Goal: Information Seeking & Learning: Learn about a topic

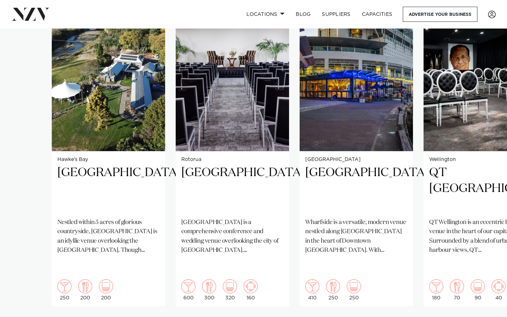
scroll to position [539, 0]
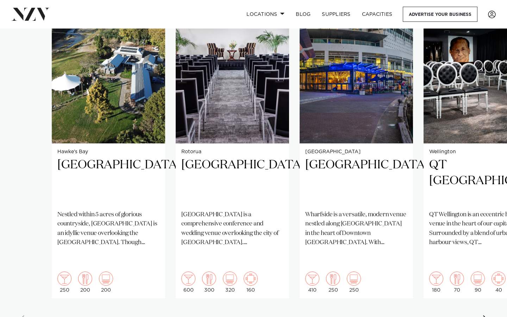
click at [488, 312] on swiper-container "Hawke's Bay Omatua Nestled within 5 acres of glorious countryside, [GEOGRAPHIC_…" at bounding box center [253, 161] width 507 height 341
click at [485, 315] on div "Next slide" at bounding box center [485, 320] width 7 height 11
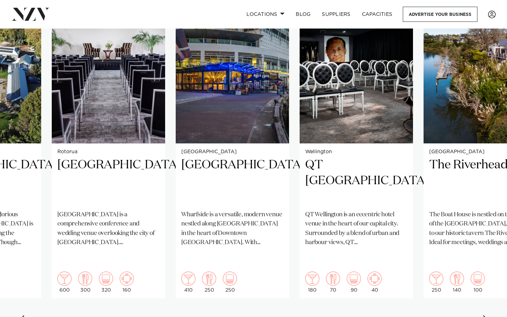
click at [485, 315] on div "Next slide" at bounding box center [485, 320] width 7 height 11
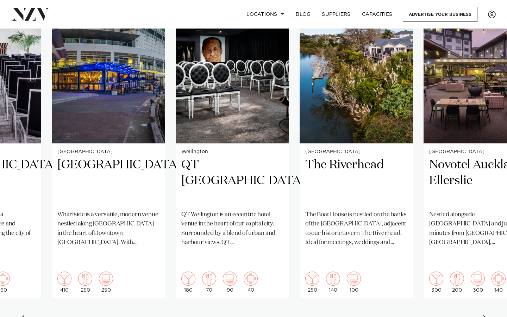
click at [485, 315] on div "Next slide" at bounding box center [485, 320] width 7 height 11
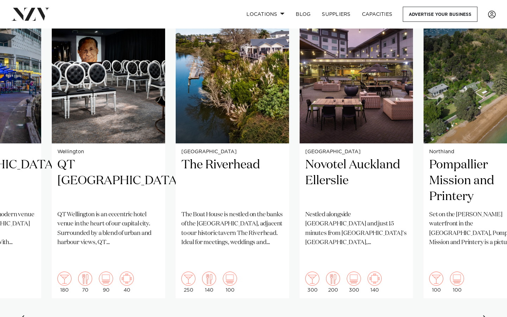
click at [485, 315] on div "Next slide" at bounding box center [485, 320] width 7 height 11
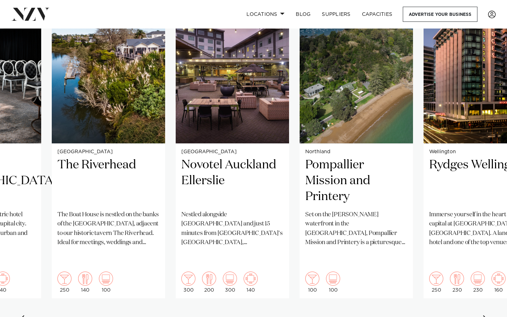
click at [485, 315] on div "Next slide" at bounding box center [485, 320] width 7 height 11
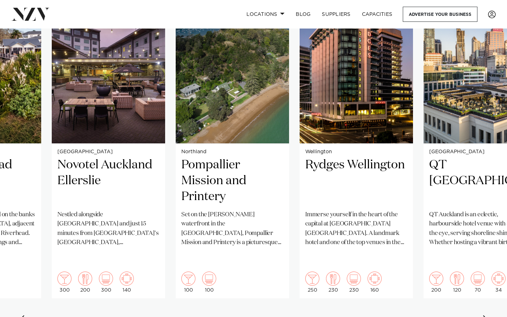
click at [485, 315] on div "Next slide" at bounding box center [485, 320] width 7 height 11
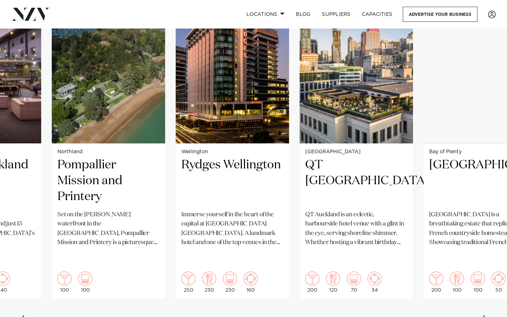
click at [485, 315] on div "Next slide" at bounding box center [485, 320] width 7 height 11
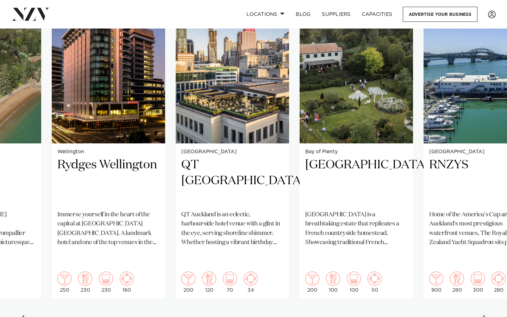
click at [485, 315] on div "Next slide" at bounding box center [485, 320] width 7 height 11
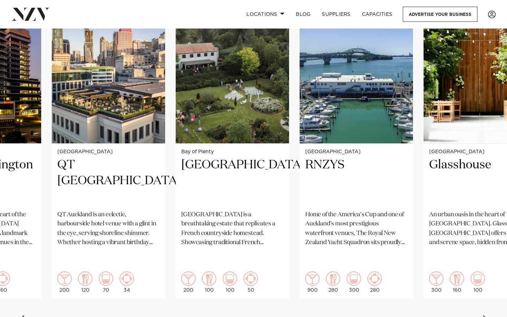
click at [485, 315] on div "Next slide" at bounding box center [485, 320] width 7 height 11
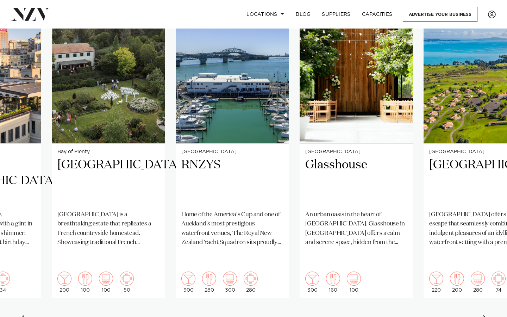
click at [485, 315] on div "Next slide" at bounding box center [485, 320] width 7 height 11
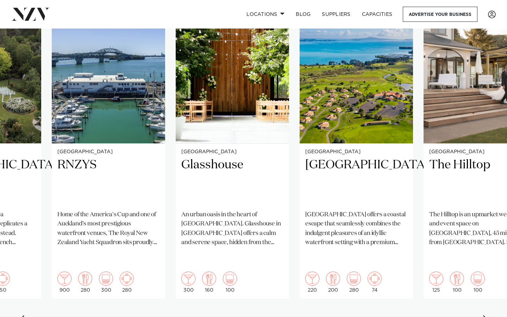
click at [485, 315] on div "Next slide" at bounding box center [485, 320] width 7 height 11
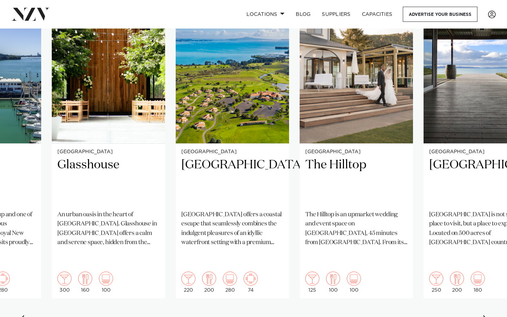
click at [485, 315] on div "Next slide" at bounding box center [485, 320] width 7 height 11
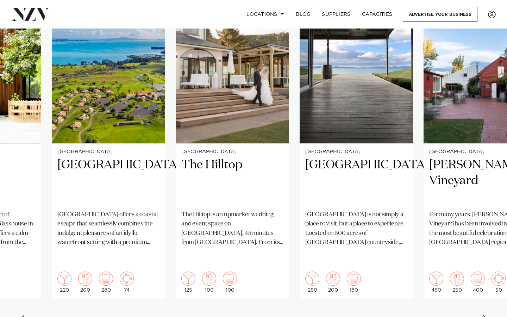
click at [485, 315] on div "Next slide" at bounding box center [485, 320] width 7 height 11
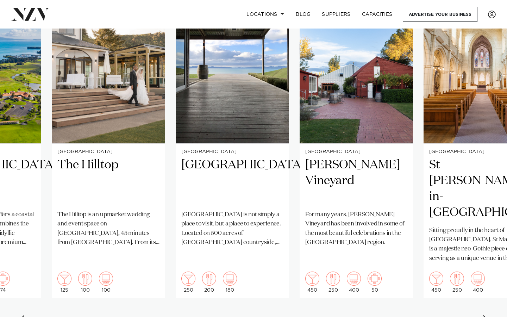
click at [485, 315] on div "Next slide" at bounding box center [485, 320] width 7 height 11
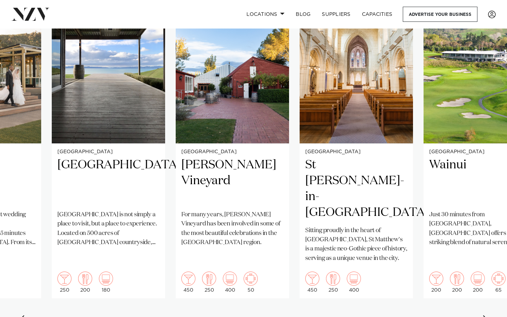
click at [485, 315] on div "Next slide" at bounding box center [485, 320] width 7 height 11
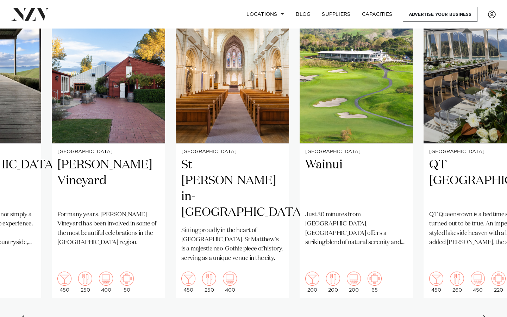
click at [485, 315] on div "Next slide" at bounding box center [485, 320] width 7 height 11
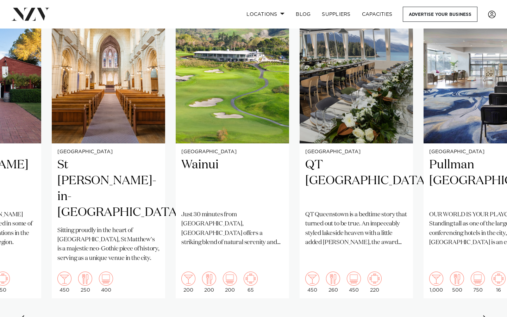
click at [485, 315] on div "Next slide" at bounding box center [485, 320] width 7 height 11
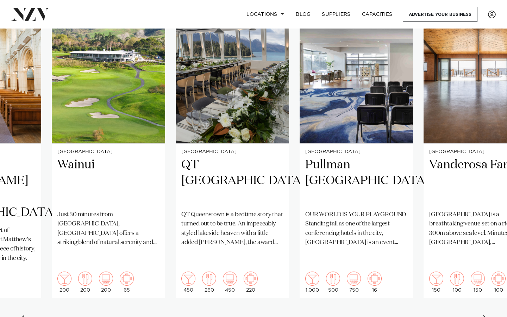
click at [485, 315] on div "Next slide" at bounding box center [485, 320] width 7 height 11
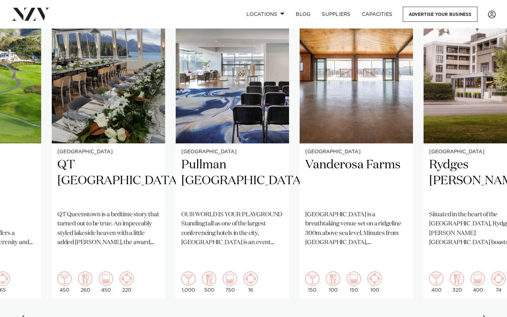
click at [485, 315] on div "Next slide" at bounding box center [485, 320] width 7 height 11
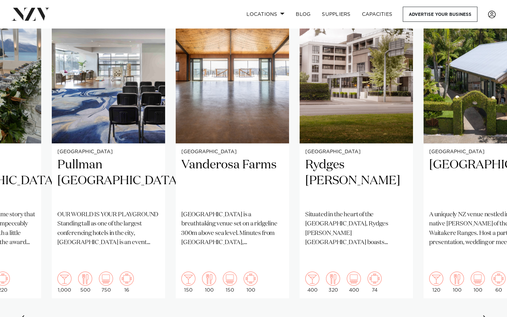
click at [485, 315] on div "Next slide" at bounding box center [485, 320] width 7 height 11
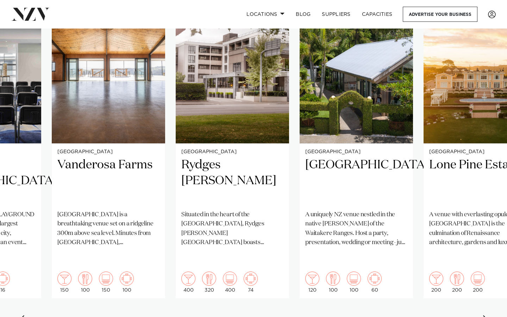
click at [485, 315] on div "Next slide" at bounding box center [485, 320] width 7 height 11
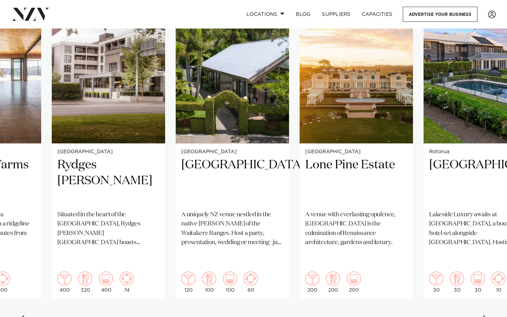
click at [485, 315] on div "Next slide" at bounding box center [485, 320] width 7 height 11
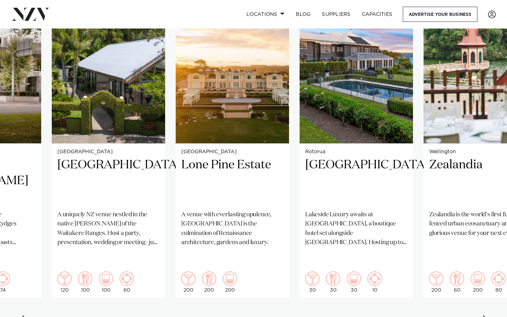
click at [485, 315] on div "Next slide" at bounding box center [485, 320] width 7 height 11
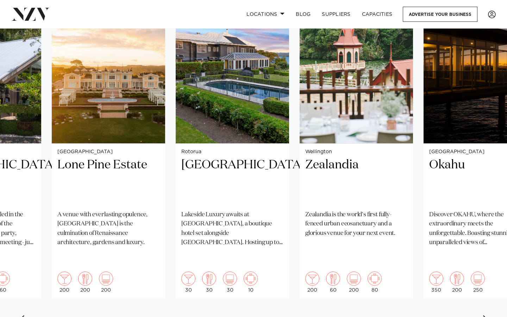
click at [485, 315] on div "Next slide" at bounding box center [485, 320] width 7 height 11
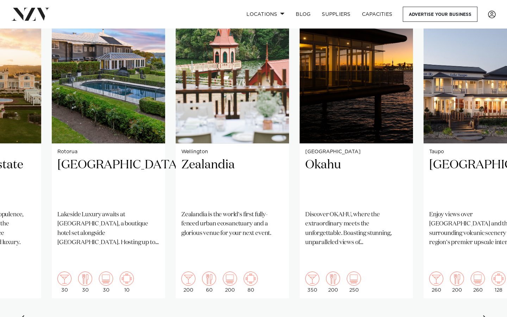
click at [485, 315] on div "Next slide" at bounding box center [485, 320] width 7 height 11
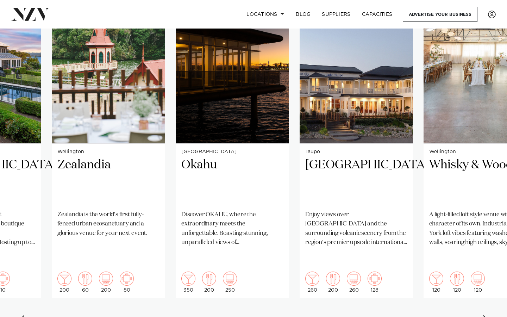
click at [485, 315] on div "Next slide" at bounding box center [485, 320] width 7 height 11
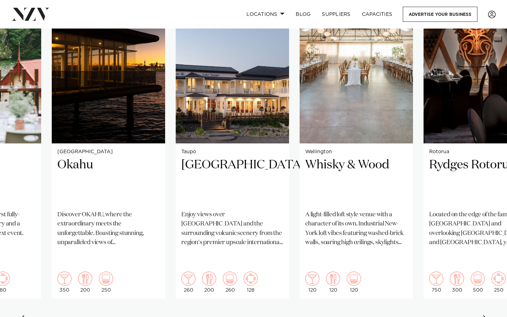
click at [485, 315] on div "Next slide" at bounding box center [485, 320] width 7 height 11
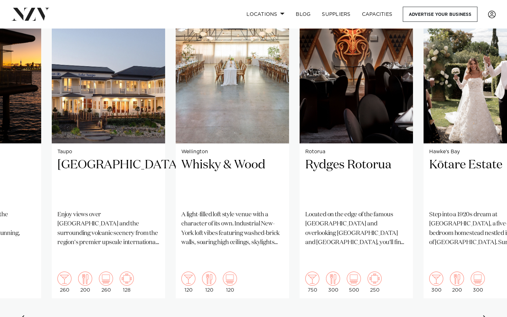
click at [485, 315] on div "Next slide" at bounding box center [485, 320] width 7 height 11
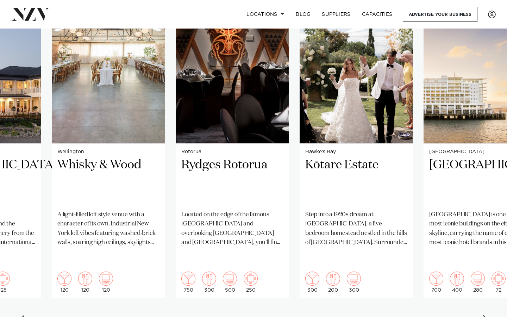
click at [485, 315] on div "Next slide" at bounding box center [485, 320] width 7 height 11
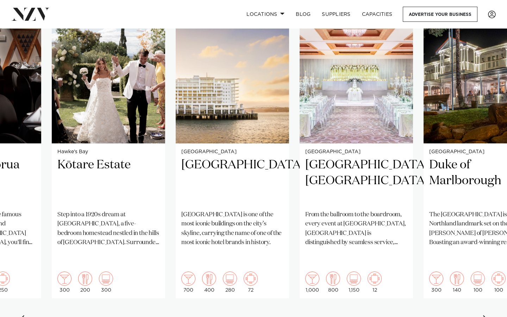
click at [485, 315] on div "Next slide" at bounding box center [485, 320] width 7 height 11
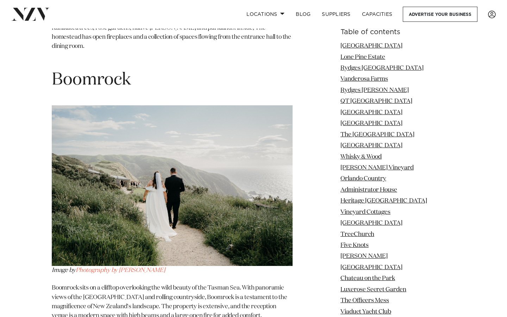
scroll to position [17234, 0]
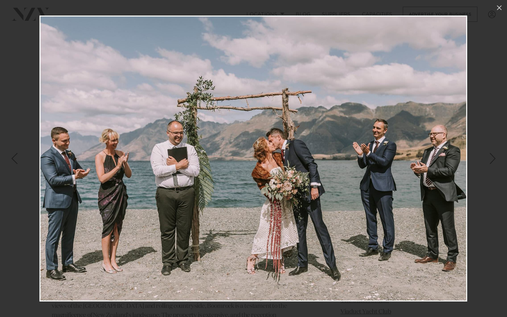
click at [491, 161] on div "Next slide" at bounding box center [493, 158] width 10 height 13
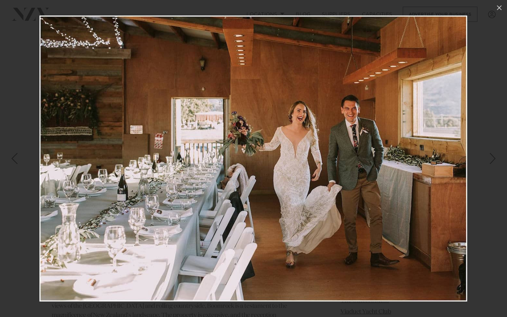
click at [491, 161] on div "Next slide" at bounding box center [493, 158] width 10 height 13
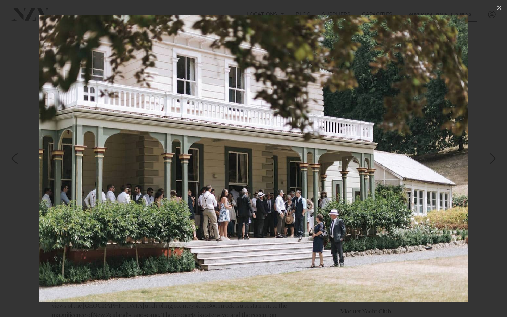
click at [491, 161] on div "Next slide" at bounding box center [493, 158] width 10 height 13
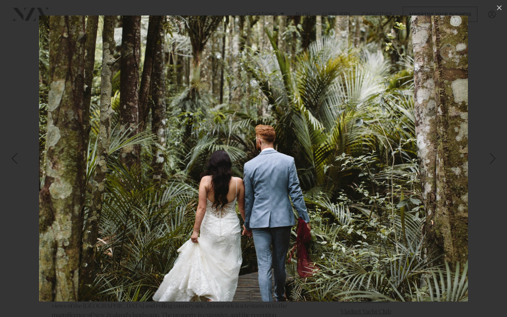
click at [491, 161] on div "Next slide" at bounding box center [493, 158] width 10 height 13
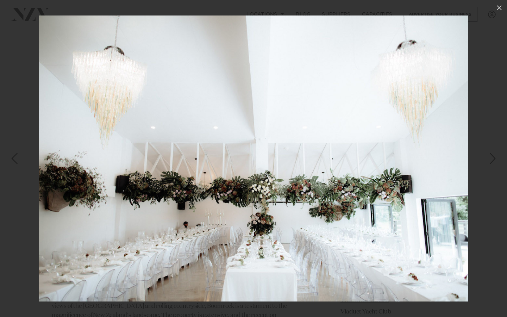
click at [491, 161] on div "Next slide" at bounding box center [493, 158] width 10 height 13
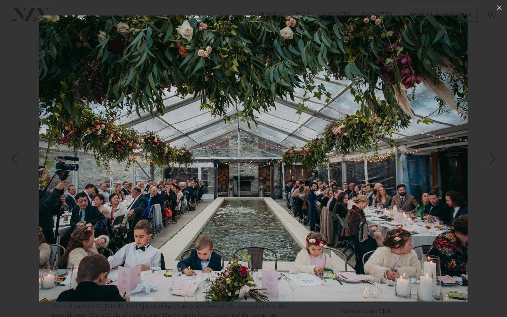
click at [491, 161] on div "Next slide" at bounding box center [493, 158] width 10 height 13
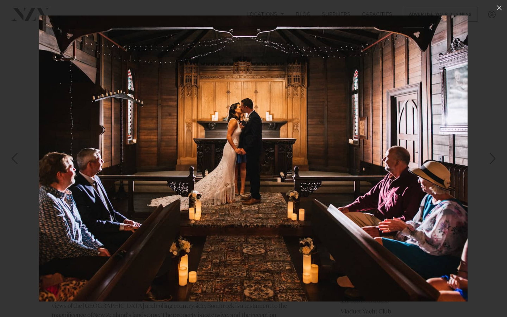
click at [491, 161] on div "Next slide" at bounding box center [493, 158] width 10 height 13
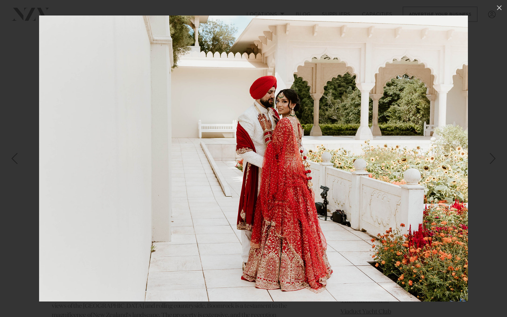
click at [491, 160] on div "Next slide" at bounding box center [493, 158] width 10 height 13
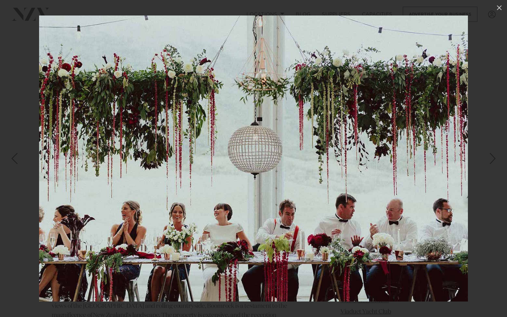
click at [491, 158] on div "Next slide" at bounding box center [493, 158] width 10 height 13
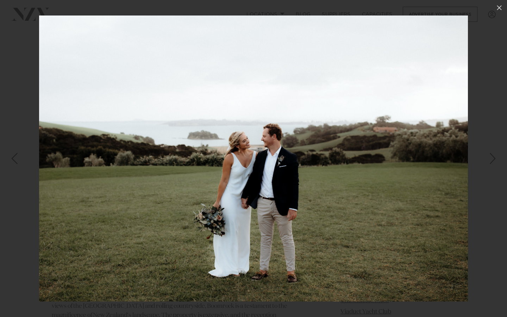
click at [491, 158] on div "Next slide" at bounding box center [493, 158] width 10 height 13
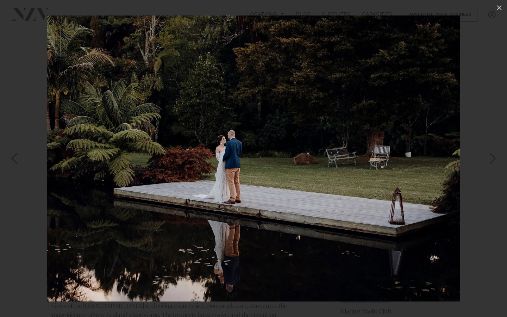
click at [502, 117] on div at bounding box center [253, 158] width 507 height 317
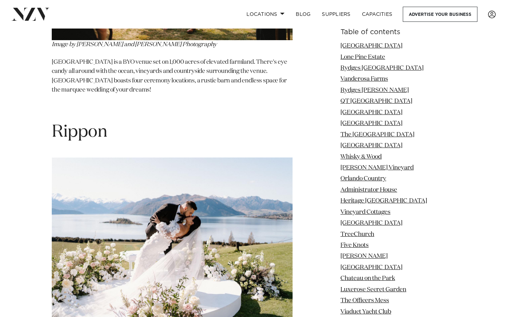
scroll to position [22534, 0]
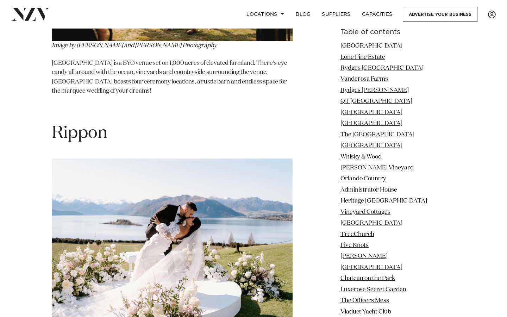
drag, startPoint x: 253, startPoint y: 227, endPoint x: 67, endPoint y: 235, distance: 186.1
copy span "Tarureka Estate"
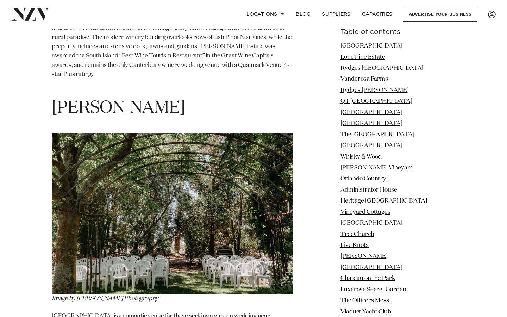
scroll to position [23703, 0]
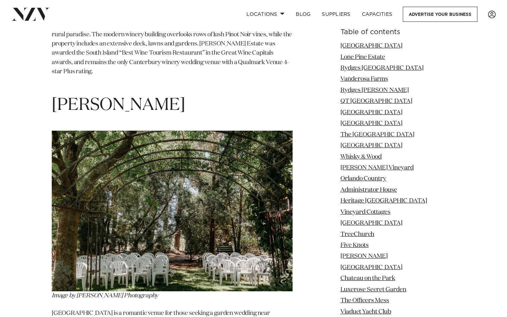
drag, startPoint x: 108, startPoint y: 191, endPoint x: 168, endPoint y: 192, distance: 59.9
copy span "[PERSON_NAME]"
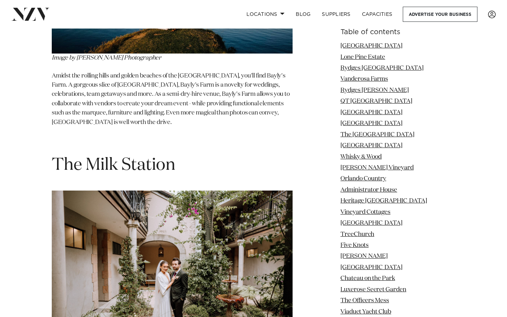
scroll to position [24796, 0]
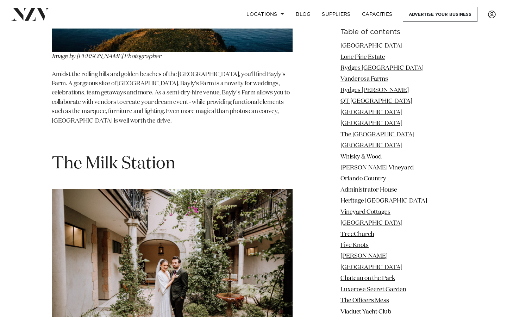
drag, startPoint x: 191, startPoint y: 41, endPoint x: 0, endPoint y: 37, distance: 190.9
copy span "[GEOGRAPHIC_DATA]"
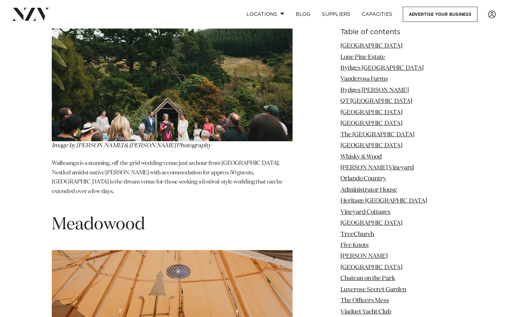
scroll to position [25811, 0]
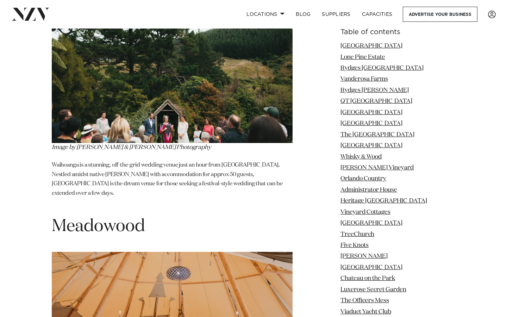
drag, startPoint x: 142, startPoint y: 84, endPoint x: 46, endPoint y: 80, distance: 95.9
copy h1 "Ātaahua"
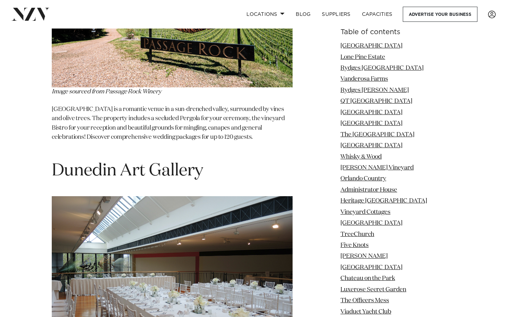
scroll to position [33481, 0]
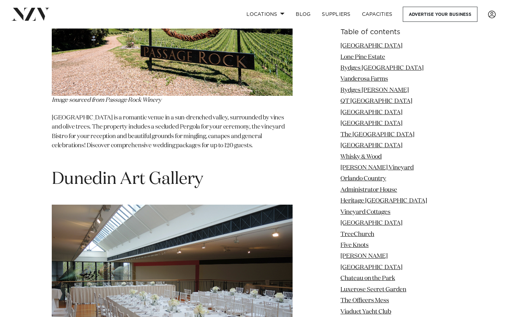
drag, startPoint x: 214, startPoint y: 97, endPoint x: 11, endPoint y: 97, distance: 203.2
copy span "[GEOGRAPHIC_DATA]"
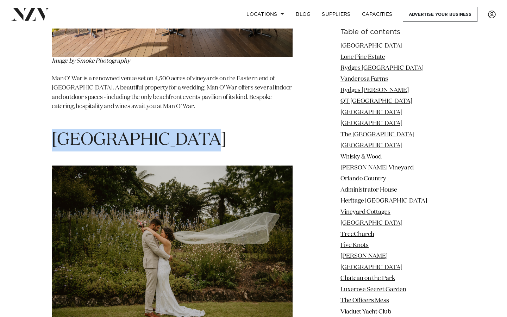
scroll to position [34089, 0]
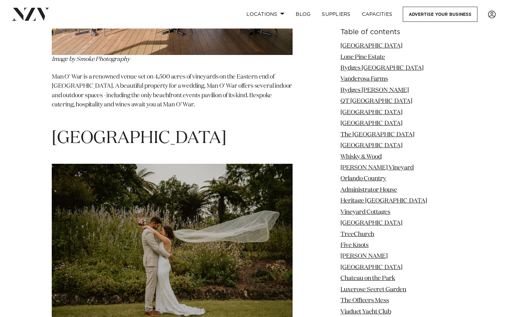
drag, startPoint x: 200, startPoint y: 49, endPoint x: 0, endPoint y: 44, distance: 200.4
copy h1 "Lake Hawea View"
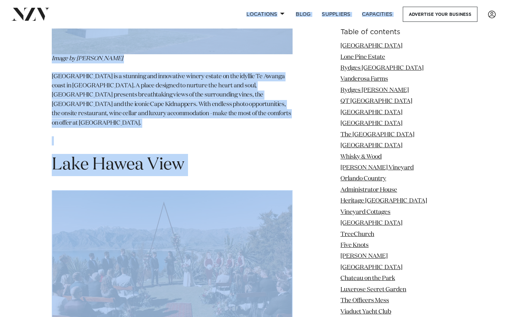
scroll to position [34618, 0]
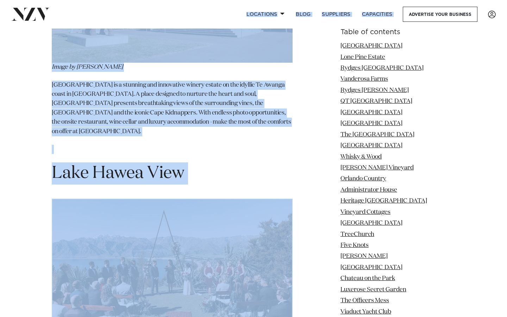
drag, startPoint x: 182, startPoint y: 45, endPoint x: 0, endPoint y: 27, distance: 183.3
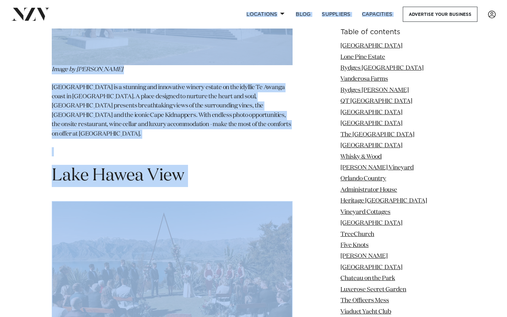
copy body "Locations [GEOGRAPHIC_DATA] [GEOGRAPHIC_DATA] [GEOGRAPHIC_DATA] [GEOGRAPHIC_DAT…"
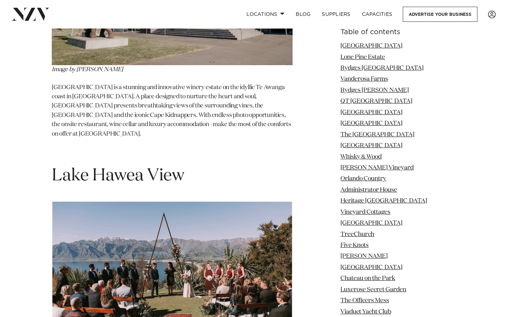
drag, startPoint x: 188, startPoint y: 51, endPoint x: 26, endPoint y: 51, distance: 162.0
copy span "[GEOGRAPHIC_DATA]"
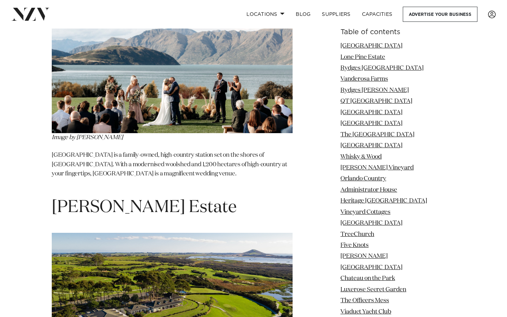
scroll to position [35384, 0]
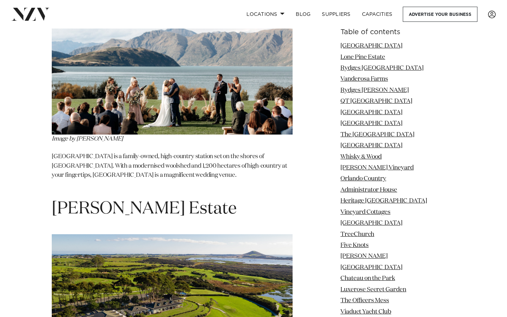
drag, startPoint x: 236, startPoint y: 97, endPoint x: 0, endPoint y: 97, distance: 236.3
copy span "Corstorphine House"
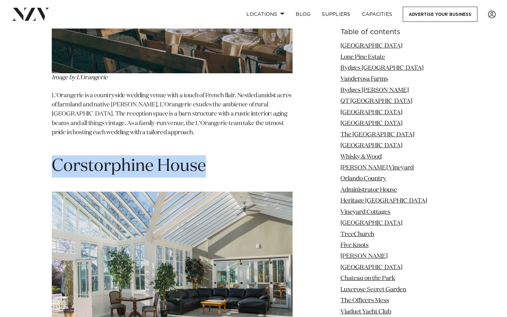
scroll to position [35968, 0]
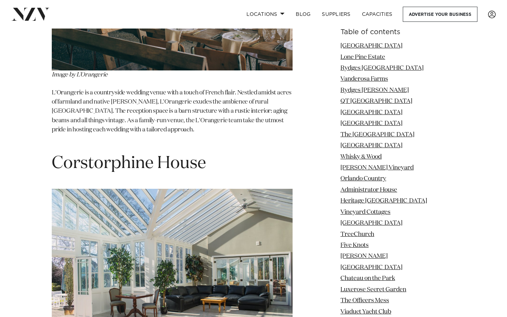
drag, startPoint x: 115, startPoint y: 56, endPoint x: 0, endPoint y: 56, distance: 115.5
copy h1 "[PERSON_NAME] Estate"
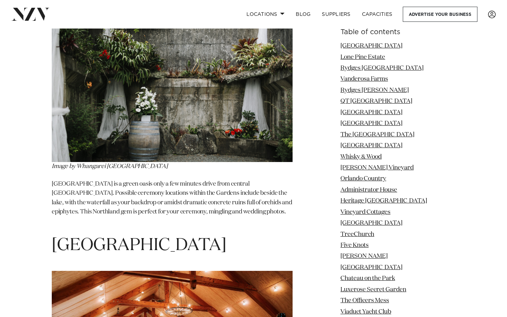
scroll to position [41635, 0]
drag, startPoint x: 52, startPoint y: 249, endPoint x: 87, endPoint y: 249, distance: 34.9
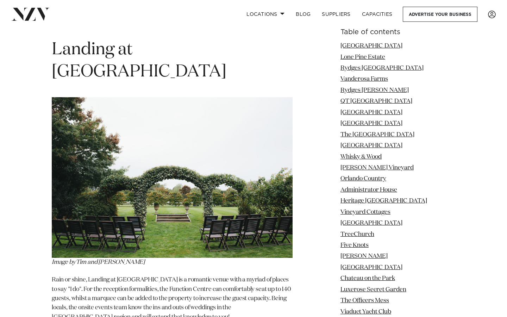
scroll to position [43481, 0]
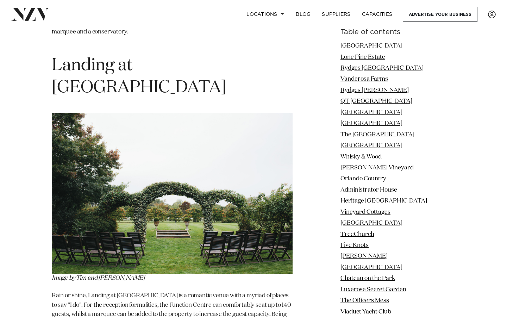
drag, startPoint x: 218, startPoint y: 105, endPoint x: 18, endPoint y: 104, distance: 199.7
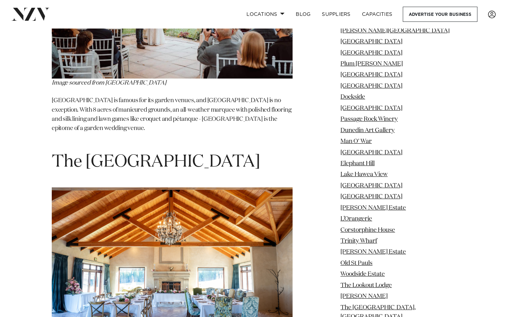
scroll to position [45575, 0]
